Goal: Task Accomplishment & Management: Use online tool/utility

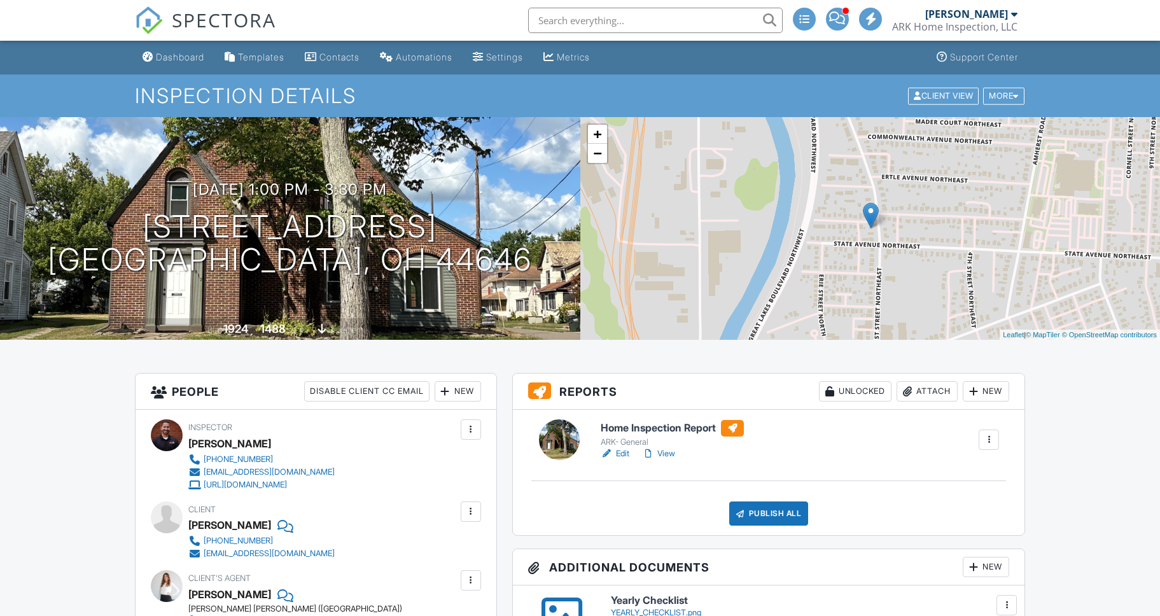
click at [772, 513] on div "Publish All" at bounding box center [769, 513] width 80 height 24
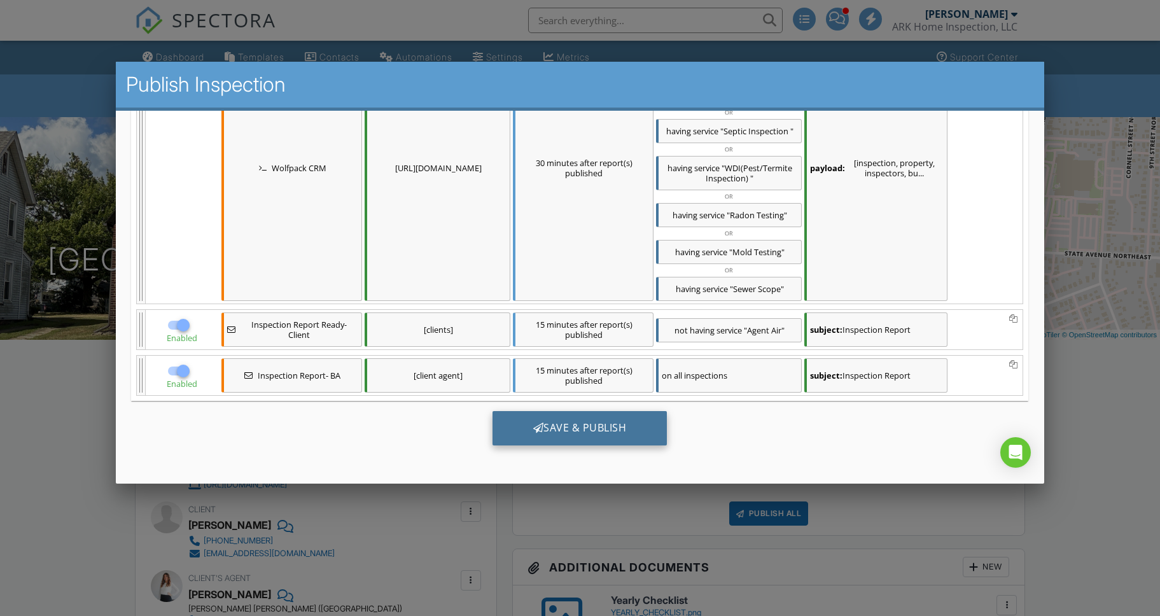
click at [582, 441] on div "Save & Publish" at bounding box center [579, 427] width 175 height 34
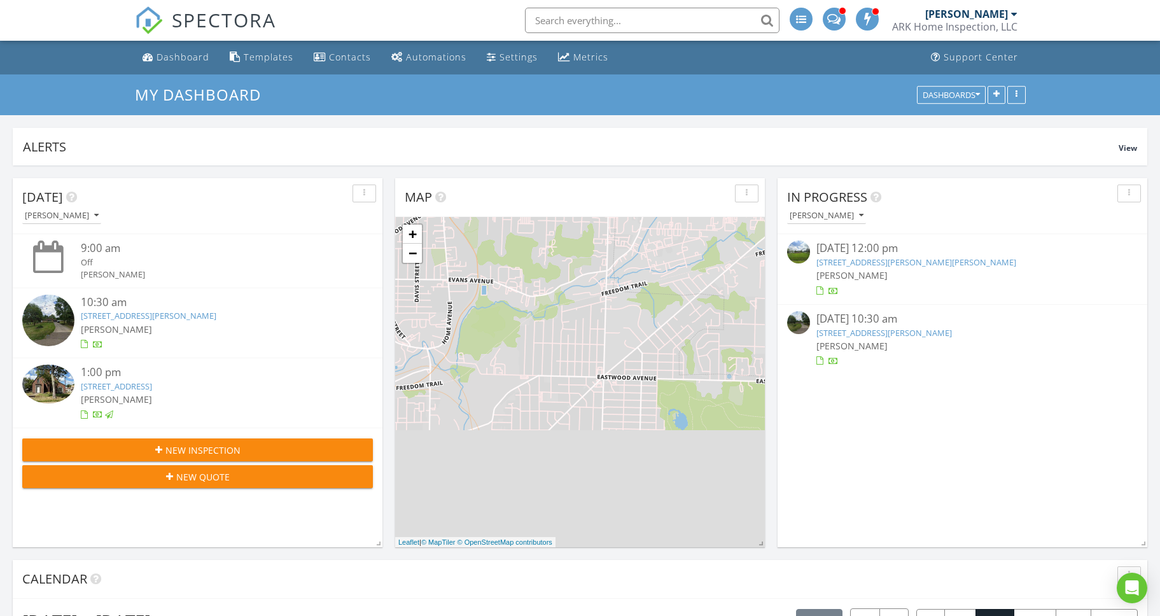
scroll to position [1159, 1161]
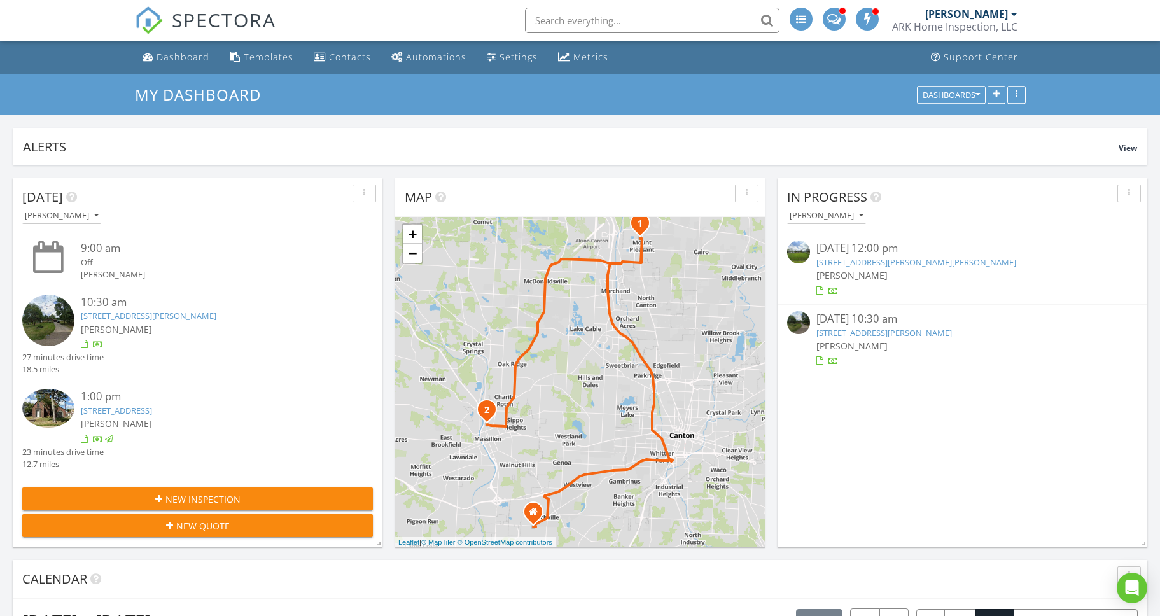
click at [164, 312] on link "3335 Lee St NW, North Canton, OH 44720" at bounding box center [149, 315] width 136 height 11
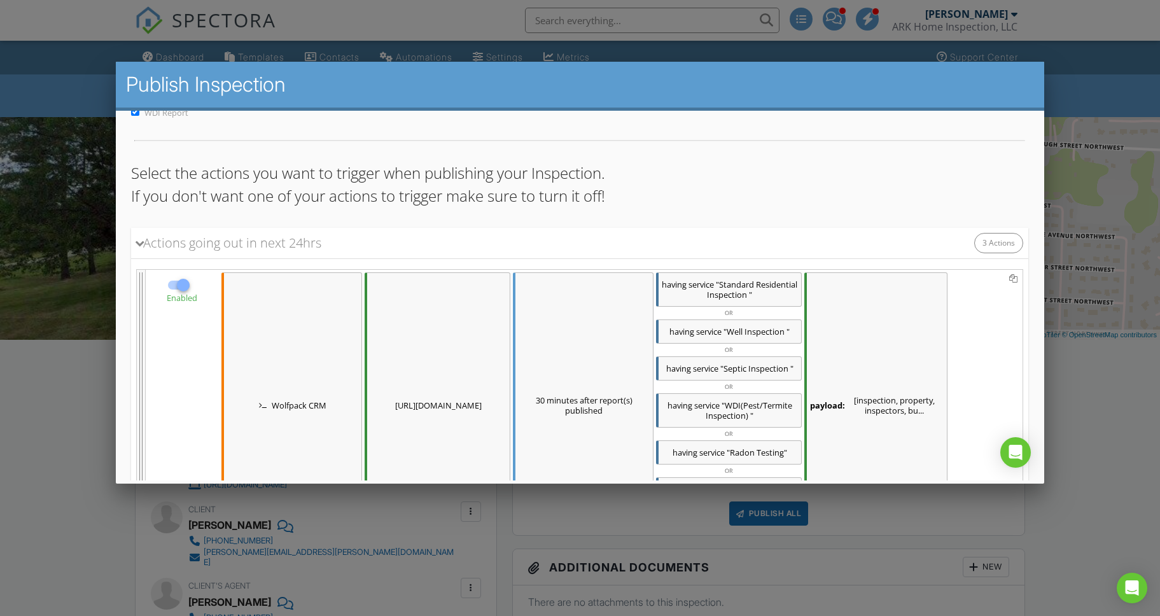
scroll to position [285, 0]
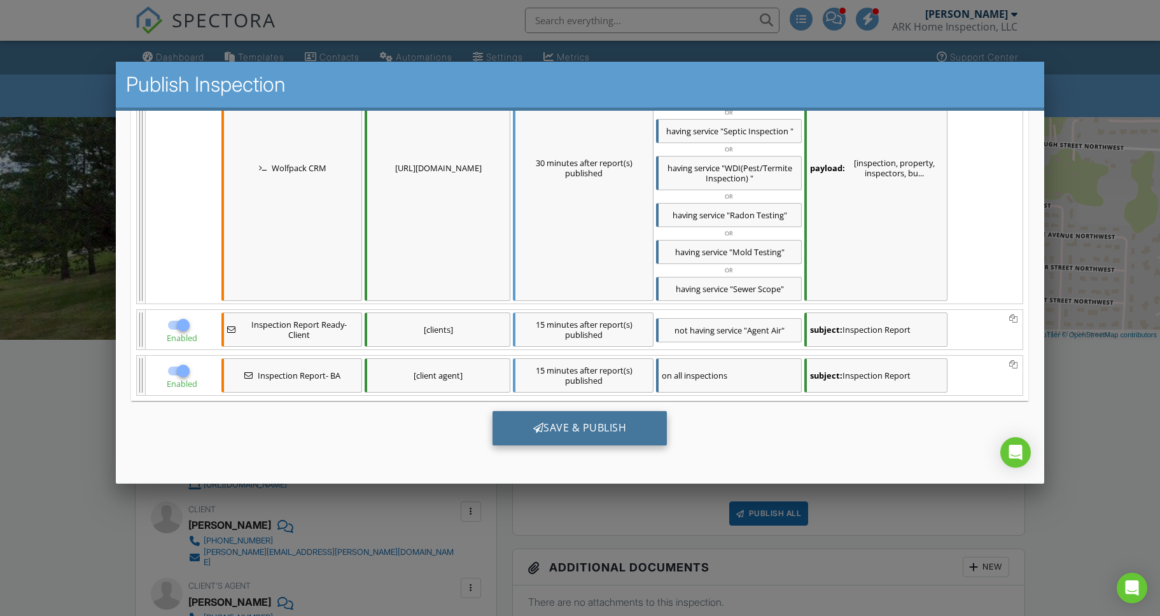
click at [578, 418] on div "Save & Publish" at bounding box center [579, 427] width 175 height 34
